Goal: Check status: Check status

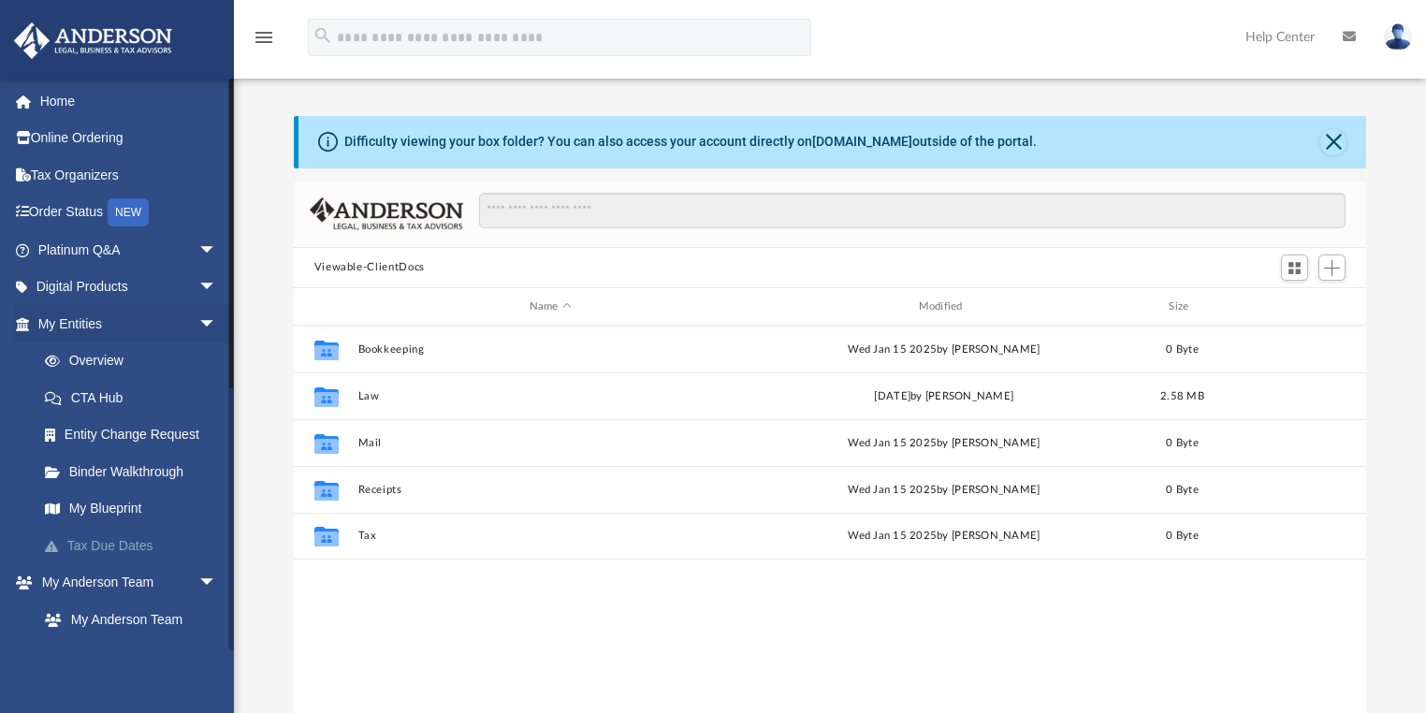
scroll to position [414, 1062]
click at [109, 505] on link "My Blueprint" at bounding box center [135, 508] width 219 height 37
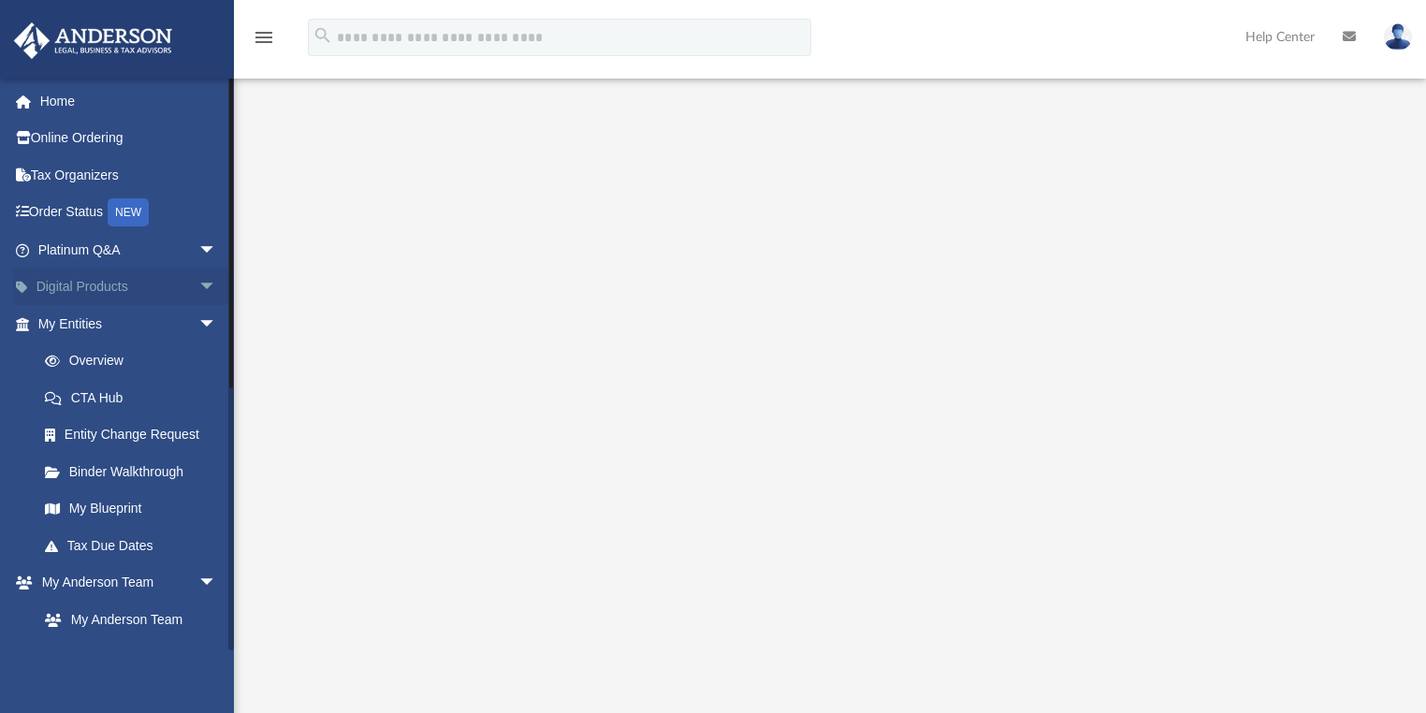
click at [115, 279] on link "Digital Products arrow_drop_down" at bounding box center [129, 287] width 232 height 37
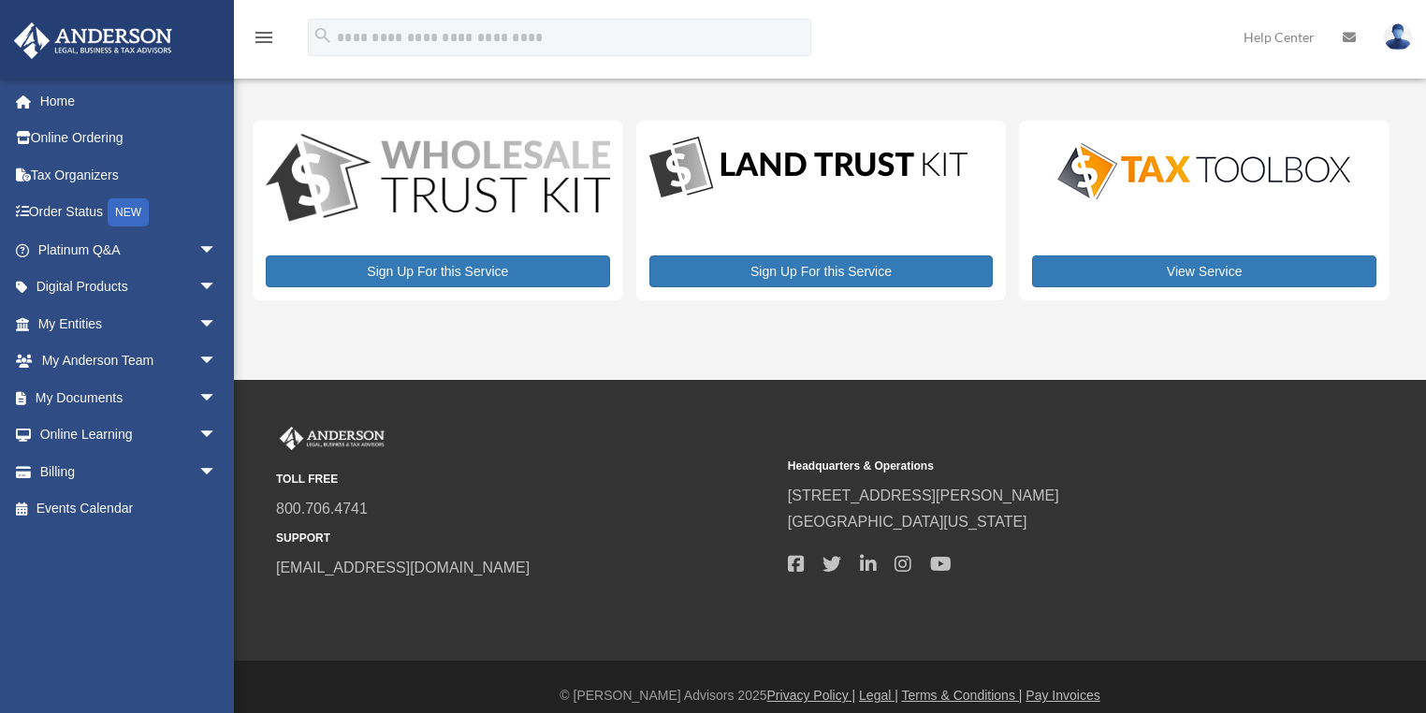
click at [161, 618] on div "[PERSON_NAME][EMAIL_ADDRESS][DOMAIN_NAME] Sign Out [PERSON_NAME][EMAIL_ADDRESS]…" at bounding box center [122, 364] width 245 height 573
click at [97, 135] on link "Online Ordering" at bounding box center [129, 138] width 232 height 37
click at [80, 211] on link "Order Status NEW" at bounding box center [129, 213] width 232 height 38
